Goal: Understand process/instructions: Learn how to perform a task or action

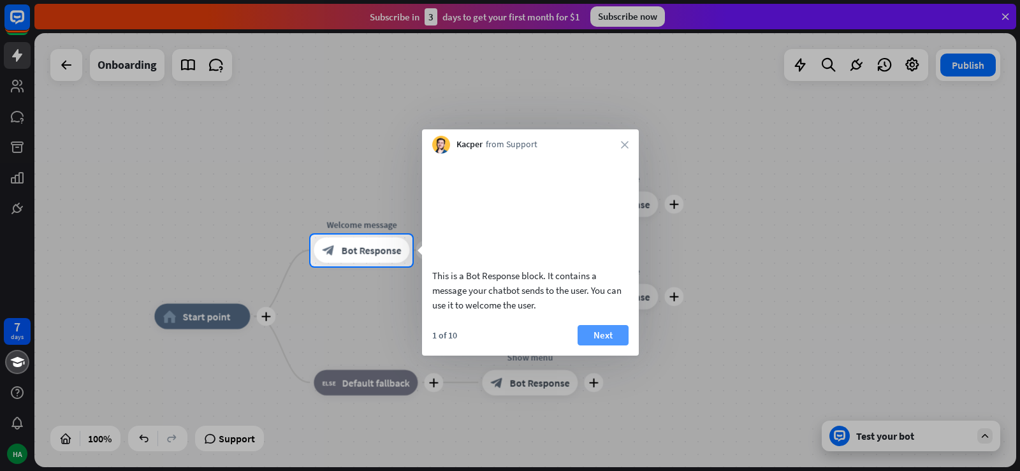
click at [607, 346] on button "Next" at bounding box center [603, 335] width 51 height 20
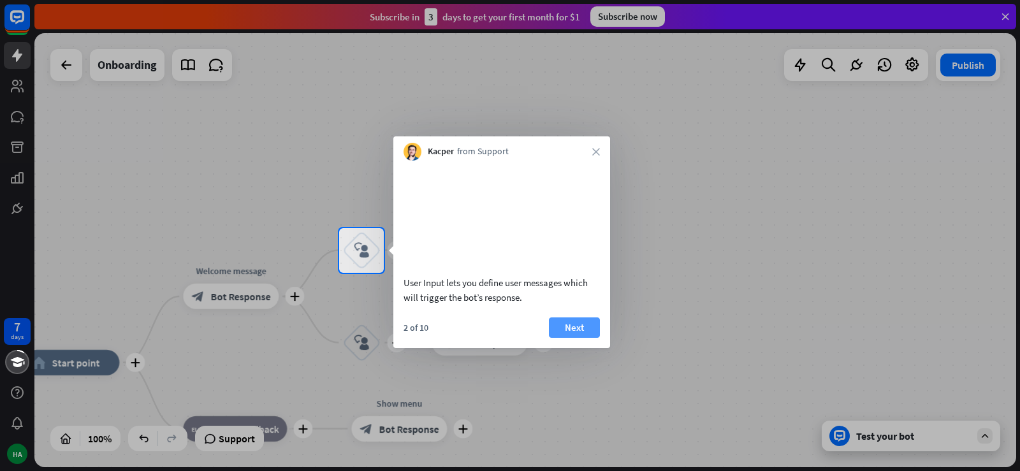
click at [578, 338] on button "Next" at bounding box center [574, 328] width 51 height 20
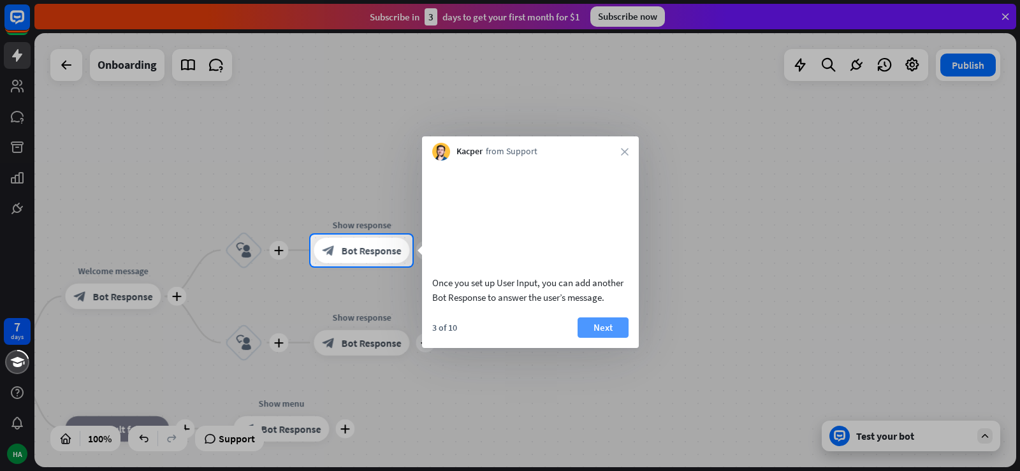
click at [611, 338] on button "Next" at bounding box center [603, 328] width 51 height 20
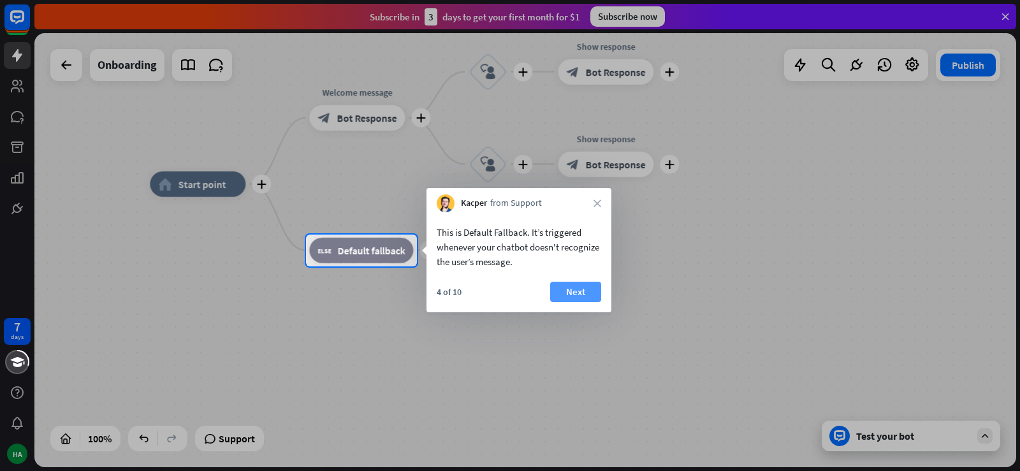
click at [581, 292] on button "Next" at bounding box center [575, 292] width 51 height 20
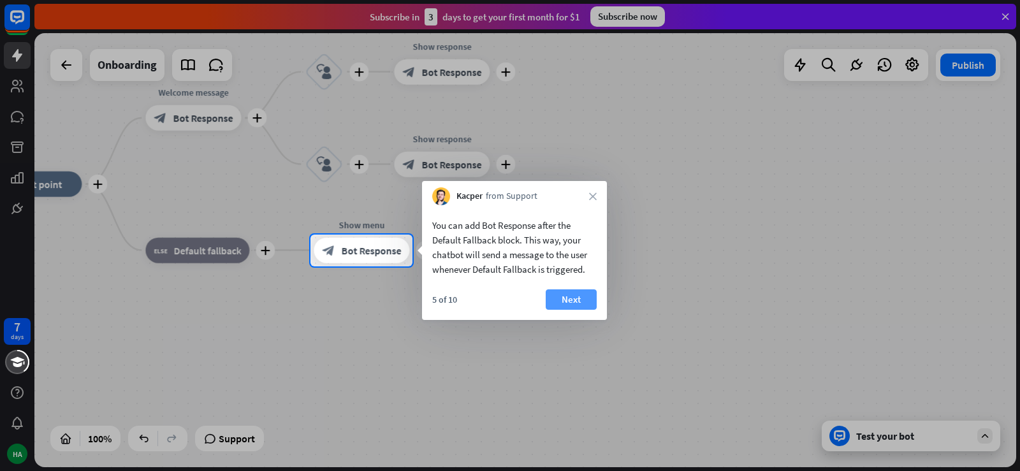
click at [576, 298] on button "Next" at bounding box center [571, 299] width 51 height 20
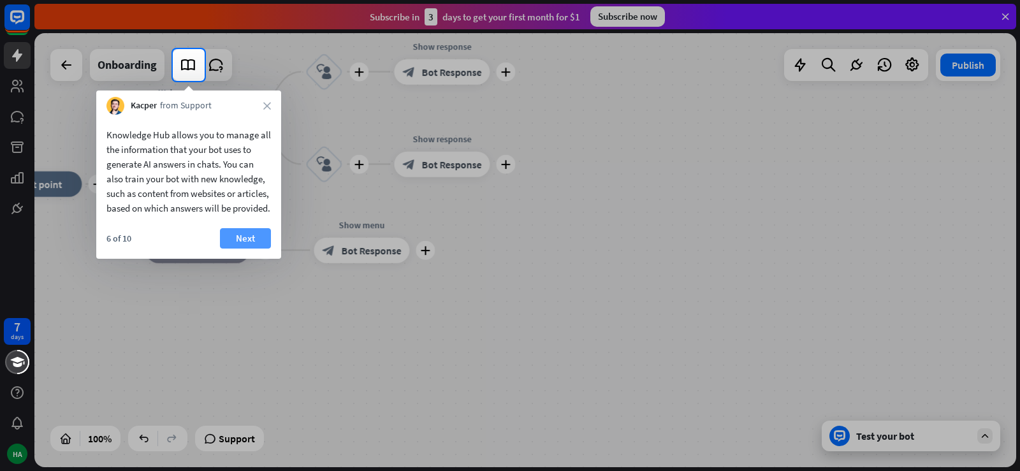
click at [245, 249] on button "Next" at bounding box center [245, 238] width 51 height 20
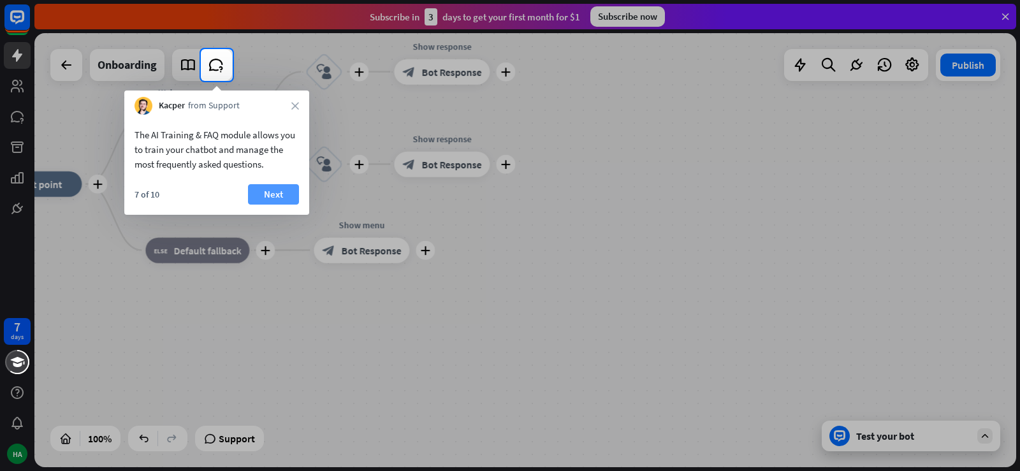
click at [283, 192] on button "Next" at bounding box center [273, 194] width 51 height 20
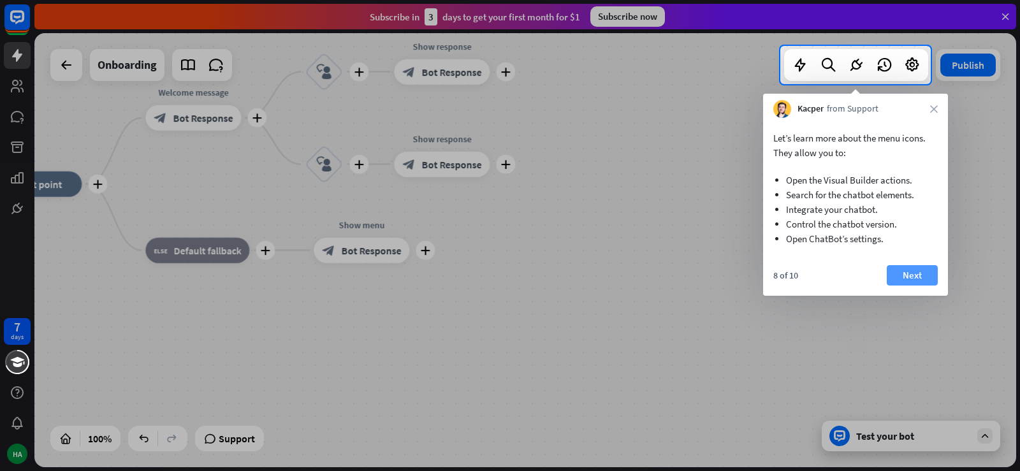
click at [919, 272] on button "Next" at bounding box center [912, 275] width 51 height 20
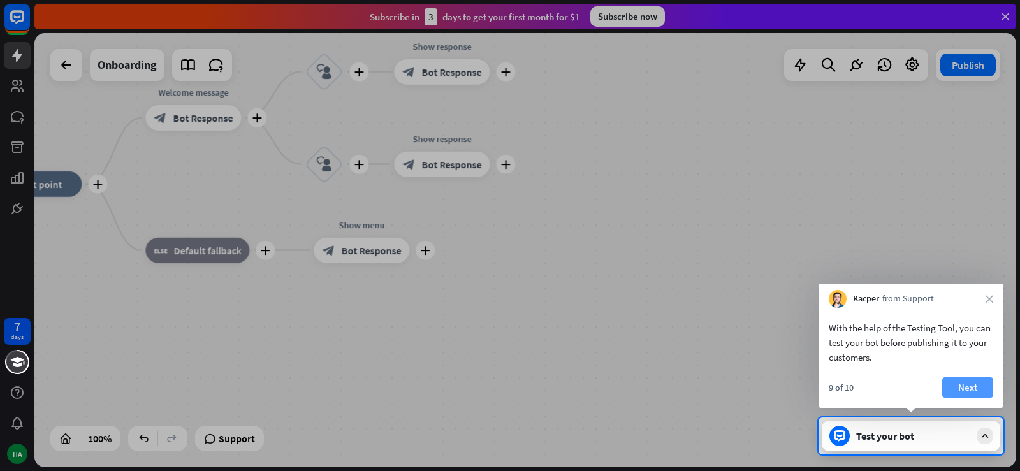
click at [962, 390] on button "Next" at bounding box center [967, 387] width 51 height 20
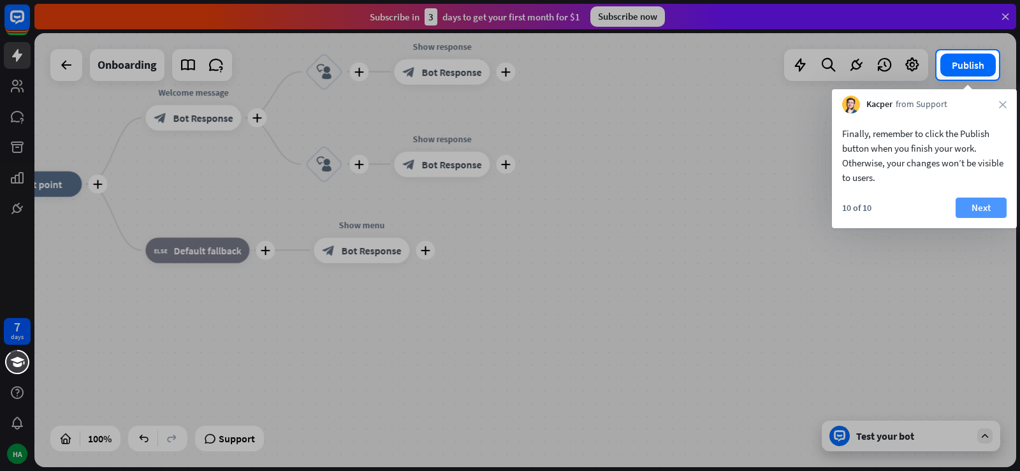
click at [988, 206] on button "Next" at bounding box center [981, 208] width 51 height 20
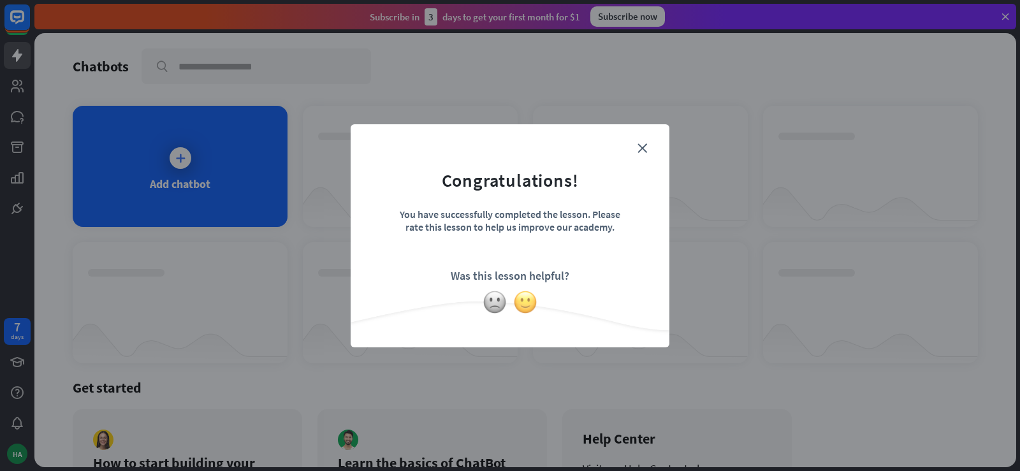
click at [527, 306] on img at bounding box center [525, 302] width 24 height 24
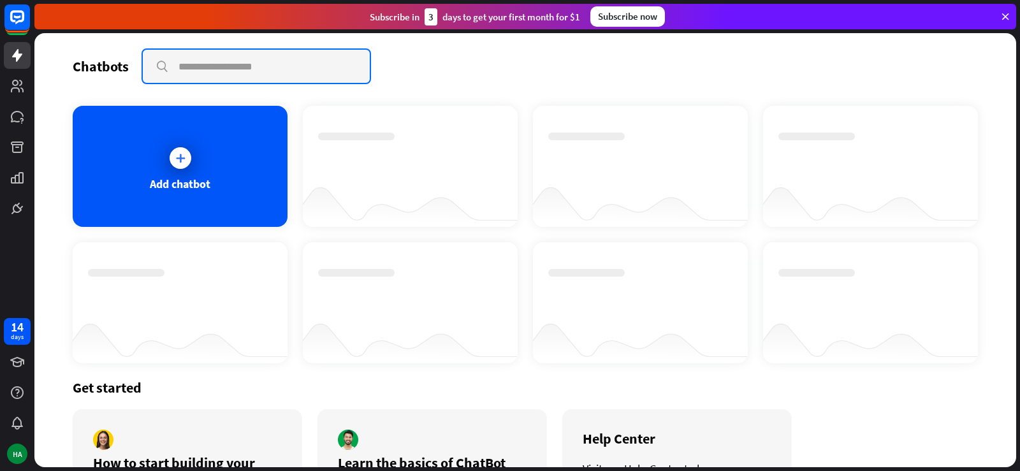
click at [208, 62] on input "text" at bounding box center [256, 66] width 227 height 33
paste input "**********"
type input "**********"
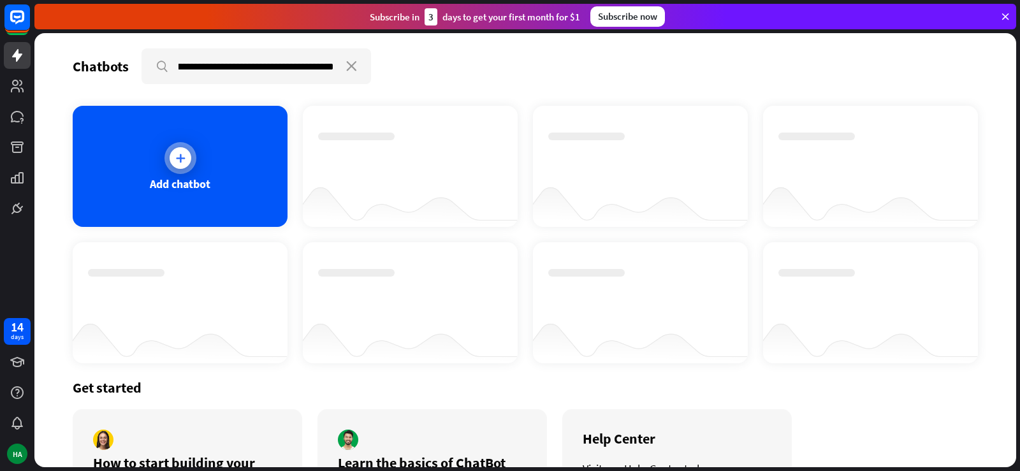
scroll to position [0, 0]
click at [188, 156] on div at bounding box center [181, 158] width 22 height 22
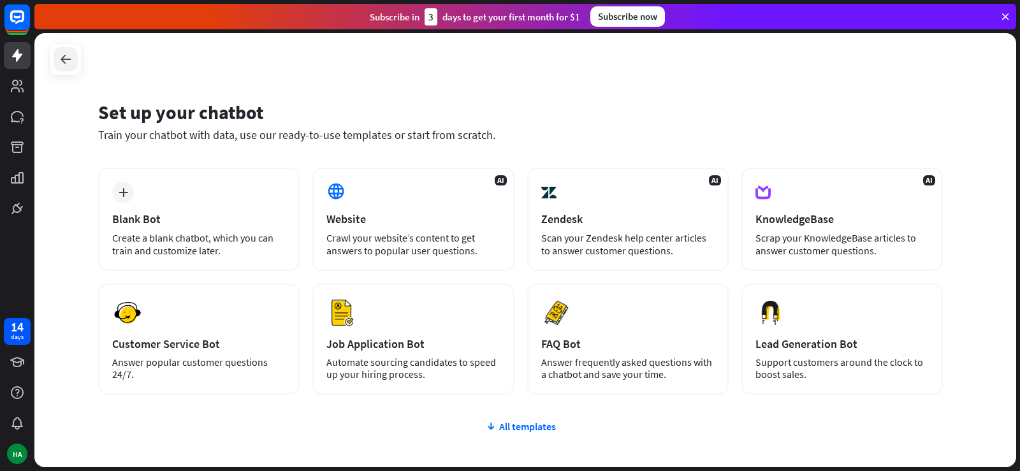
click at [65, 61] on icon at bounding box center [65, 59] width 15 height 15
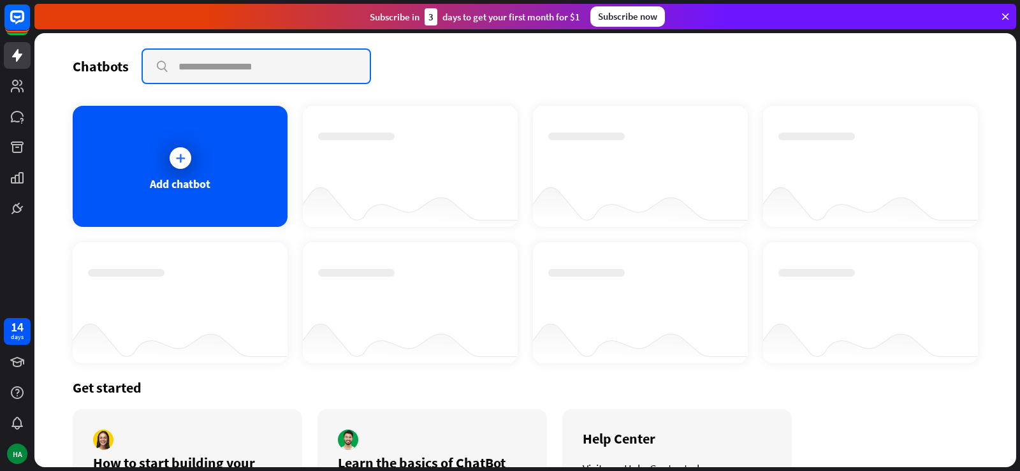
click at [180, 68] on input "text" at bounding box center [256, 66] width 227 height 33
paste input "**********"
type input "**********"
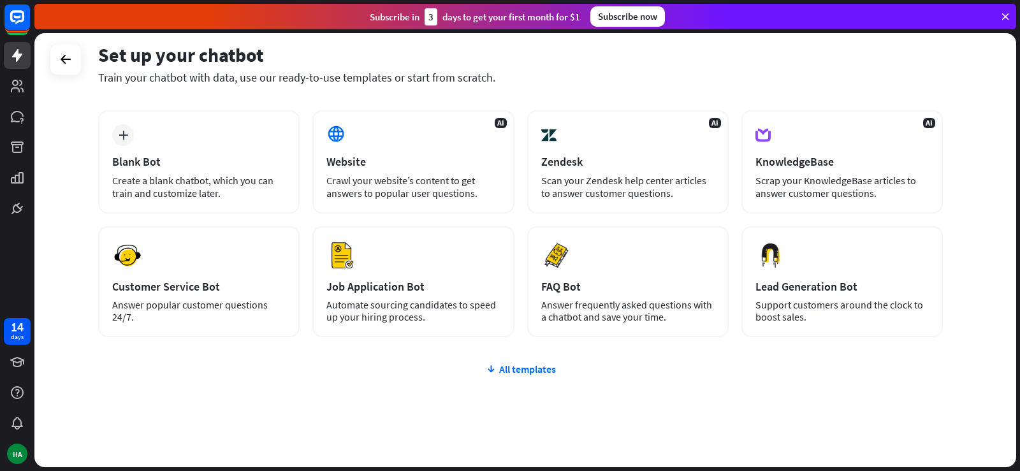
scroll to position [80, 0]
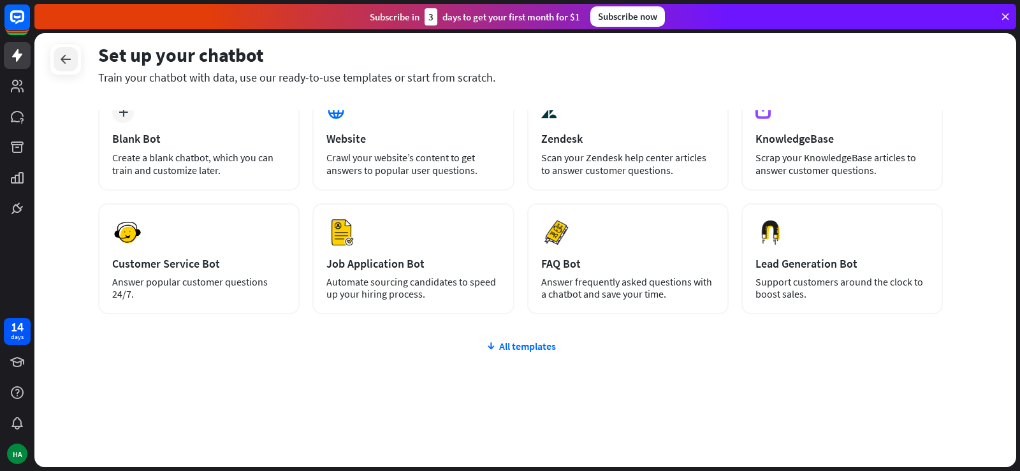
click at [66, 58] on icon at bounding box center [65, 59] width 15 height 15
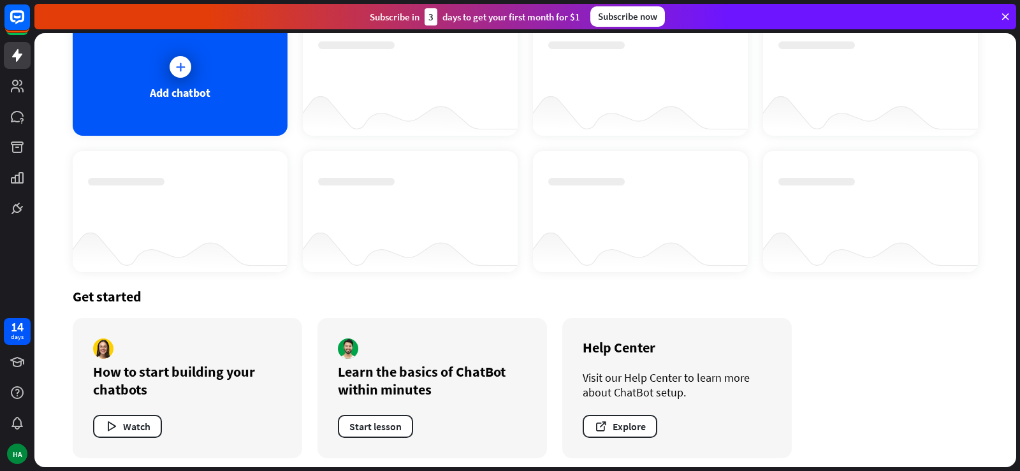
scroll to position [98, 0]
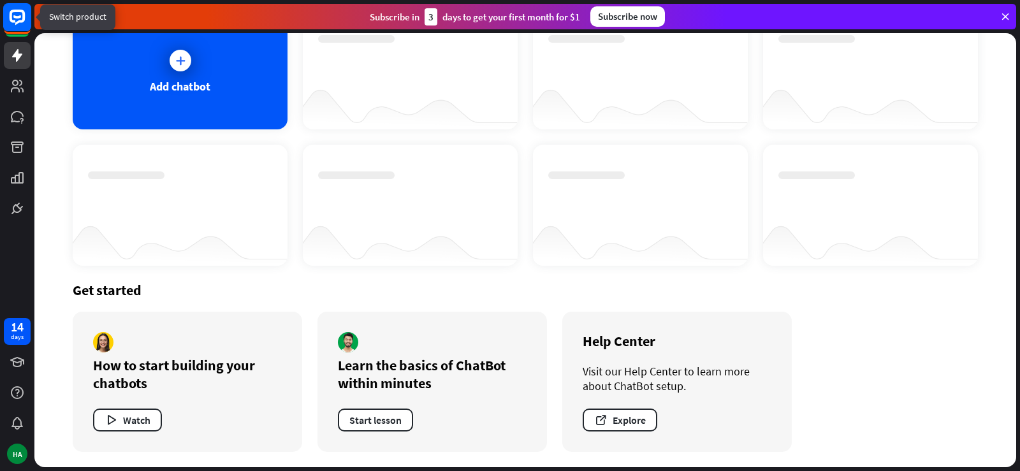
click at [18, 17] on icon at bounding box center [17, 16] width 8 height 3
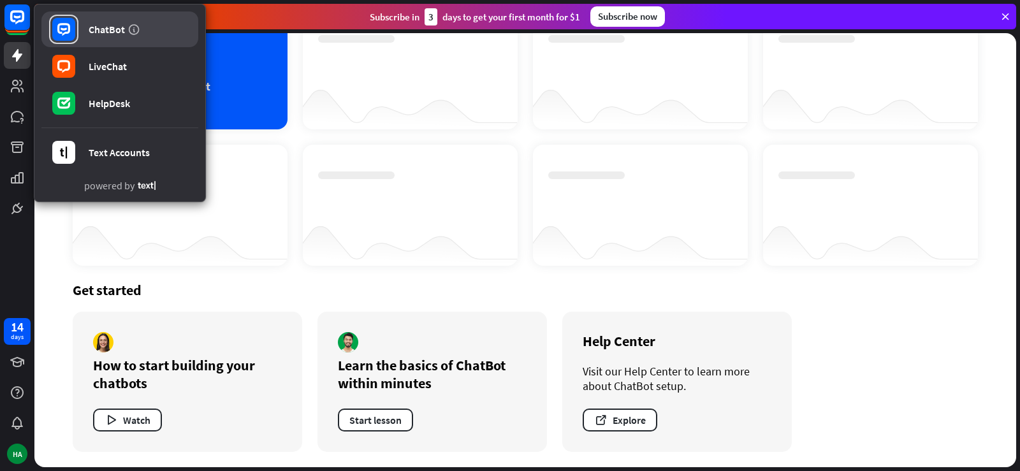
click at [111, 31] on div "ChatBot" at bounding box center [107, 29] width 36 height 13
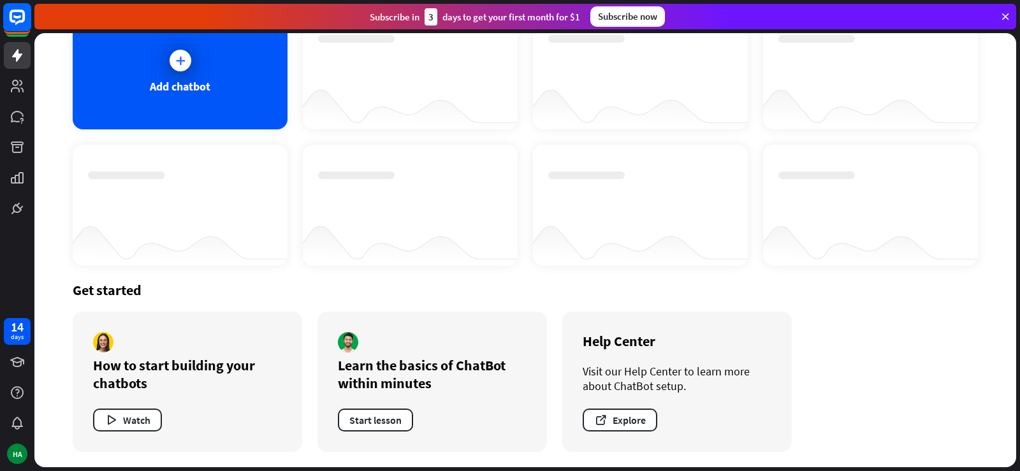
click at [17, 17] on icon at bounding box center [17, 16] width 8 height 3
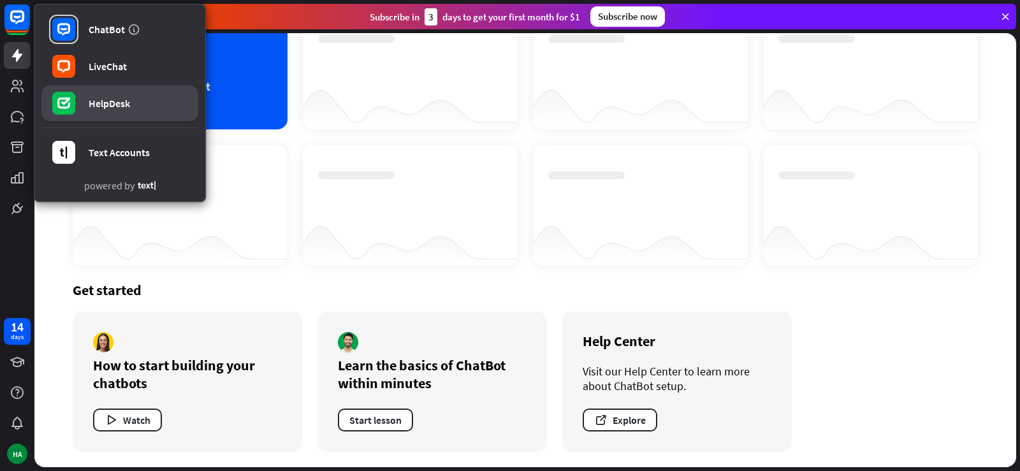
click at [148, 105] on link "HelpDesk" at bounding box center [119, 103] width 157 height 36
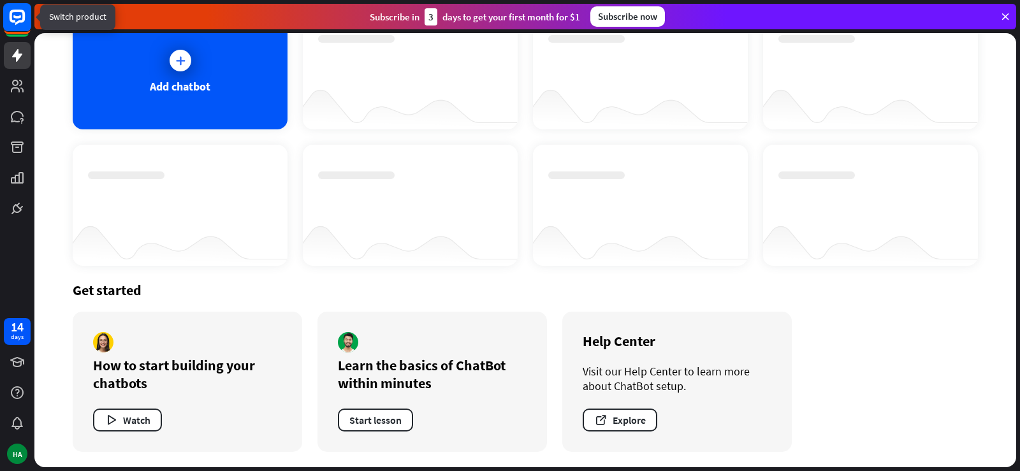
click at [18, 18] on icon at bounding box center [17, 16] width 8 height 3
